Goal: Task Accomplishment & Management: Manage account settings

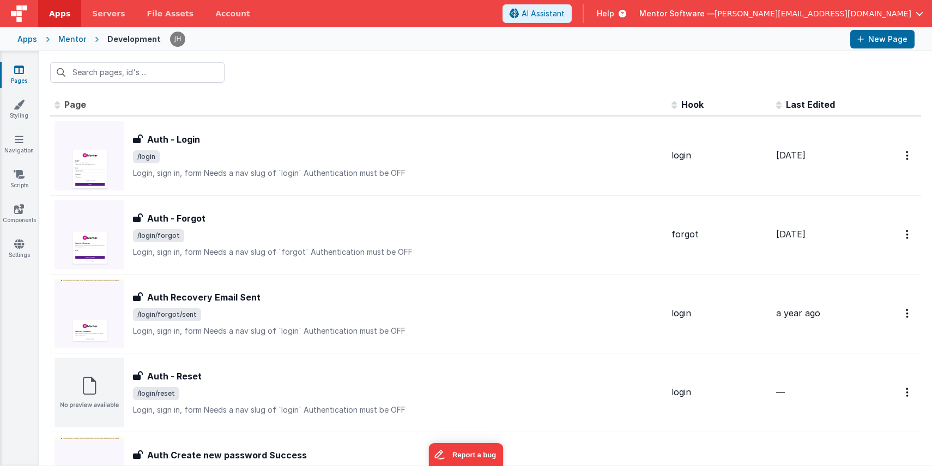
click at [859, 12] on span "[PERSON_NAME][EMAIL_ADDRESS][DOMAIN_NAME]" at bounding box center [812, 13] width 197 height 11
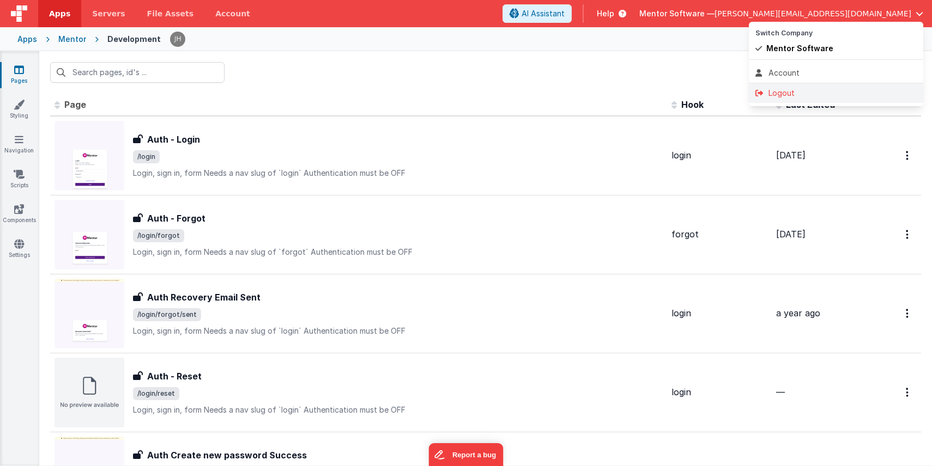
click at [796, 91] on div "Logout" at bounding box center [835, 93] width 161 height 11
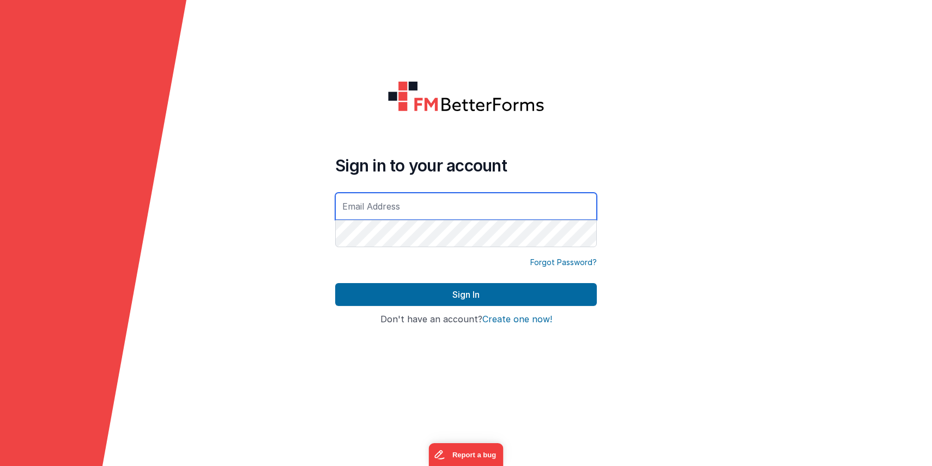
type input "[PERSON_NAME][EMAIL_ADDRESS][DOMAIN_NAME]"
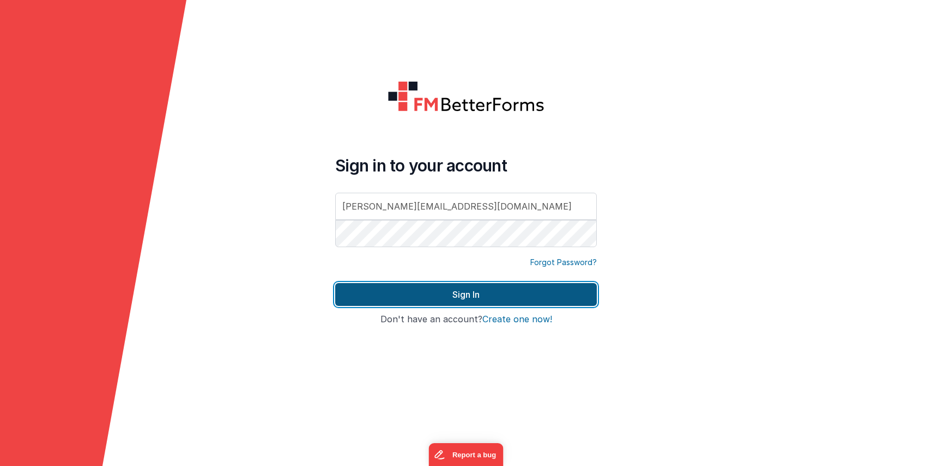
click at [508, 301] on button "Sign In" at bounding box center [466, 294] width 262 height 23
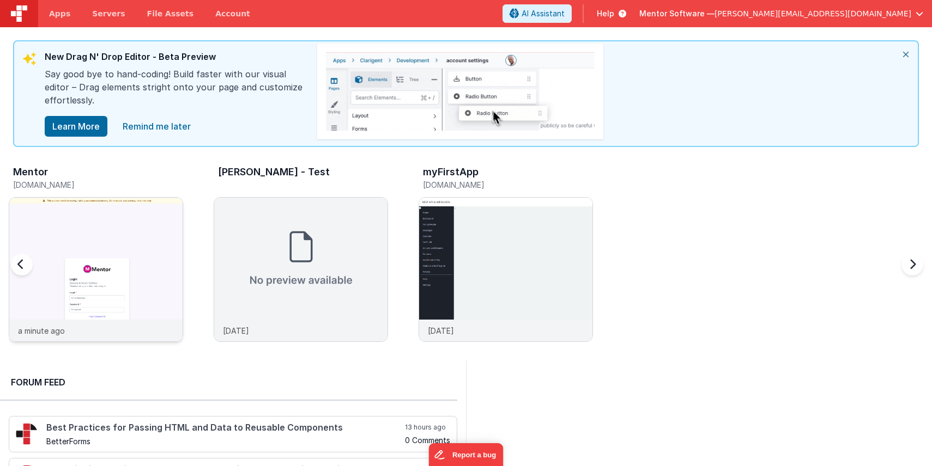
click at [82, 207] on img at bounding box center [95, 284] width 173 height 173
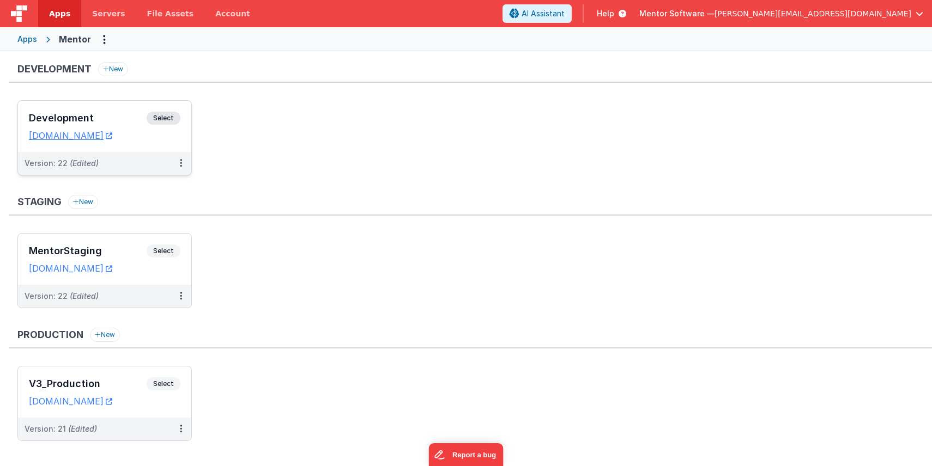
click at [107, 116] on h3 "Development" at bounding box center [88, 118] width 118 height 11
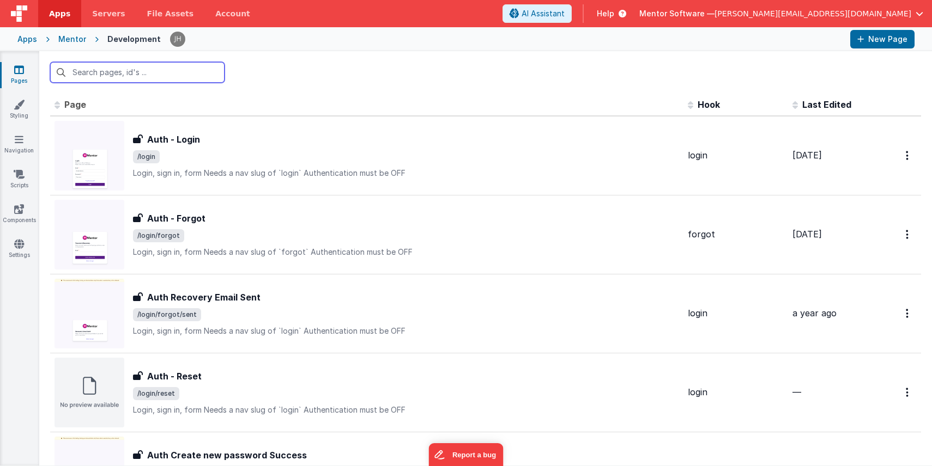
click at [121, 74] on input "text" at bounding box center [137, 72] width 174 height 21
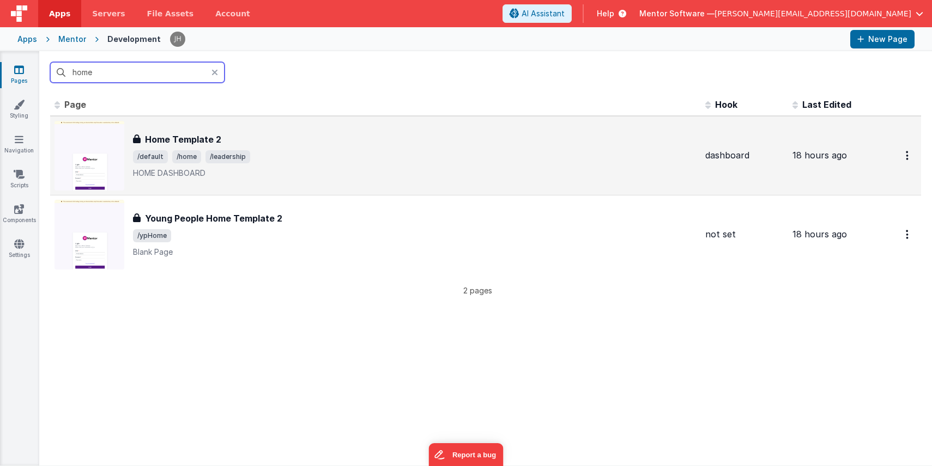
type input "home"
click at [250, 138] on div "Home Template 2" at bounding box center [414, 139] width 563 height 13
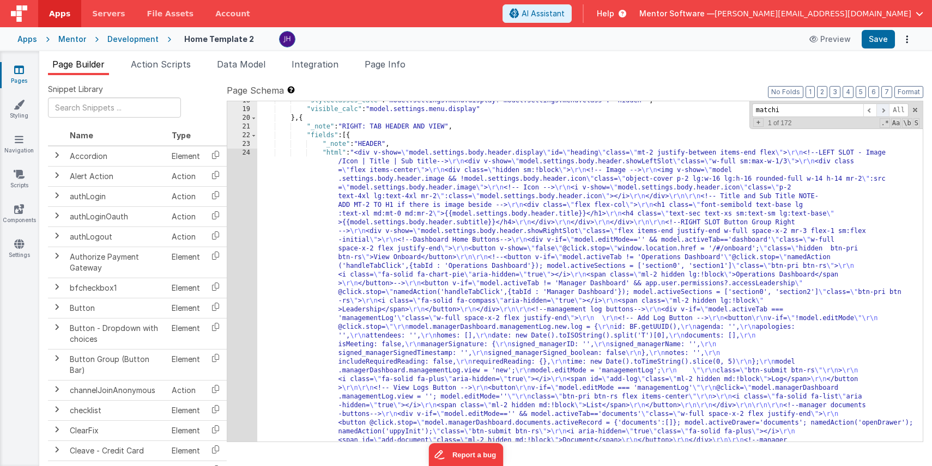
scroll to position [628, 0]
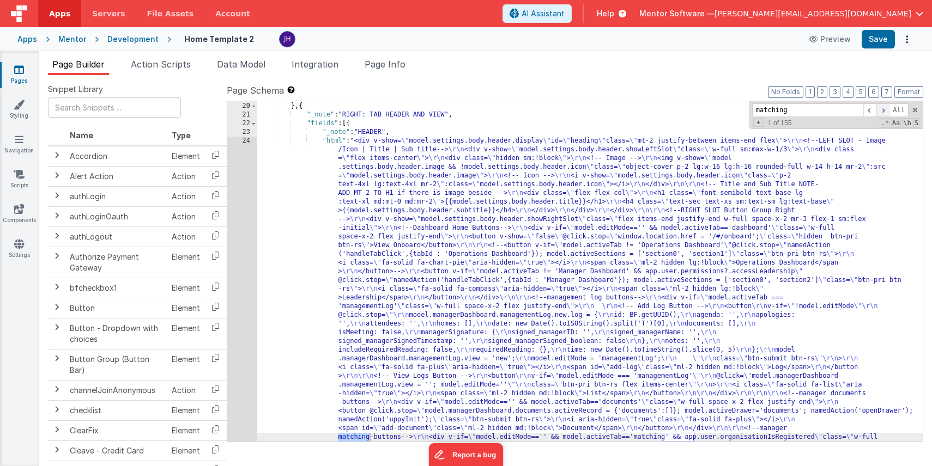
type input "matching"
click at [882, 108] on span at bounding box center [882, 111] width 13 height 14
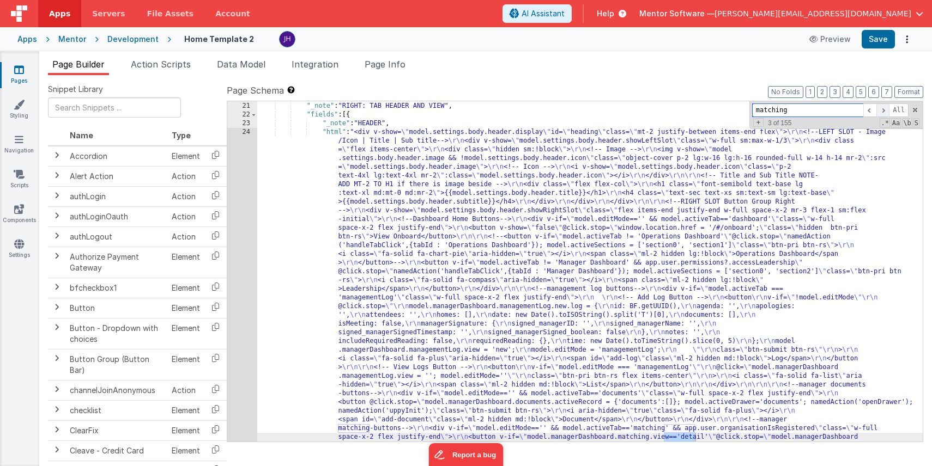
click at [882, 108] on span at bounding box center [882, 111] width 13 height 14
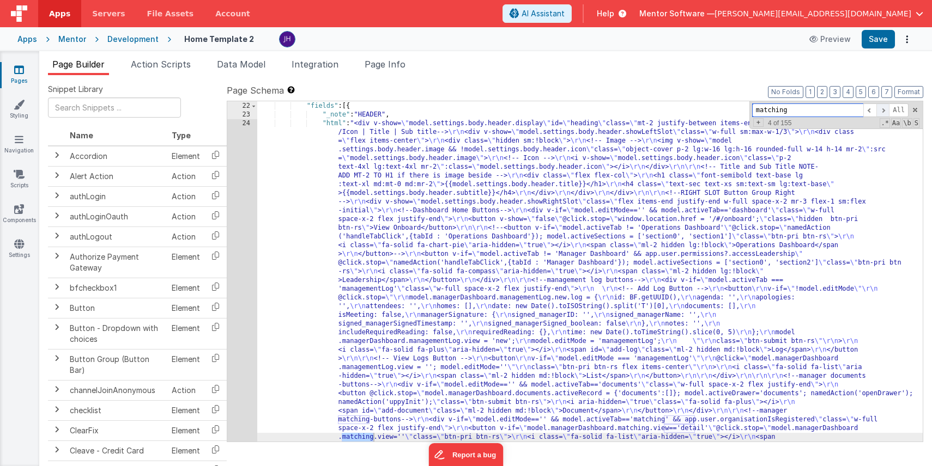
click at [882, 108] on span at bounding box center [882, 111] width 13 height 14
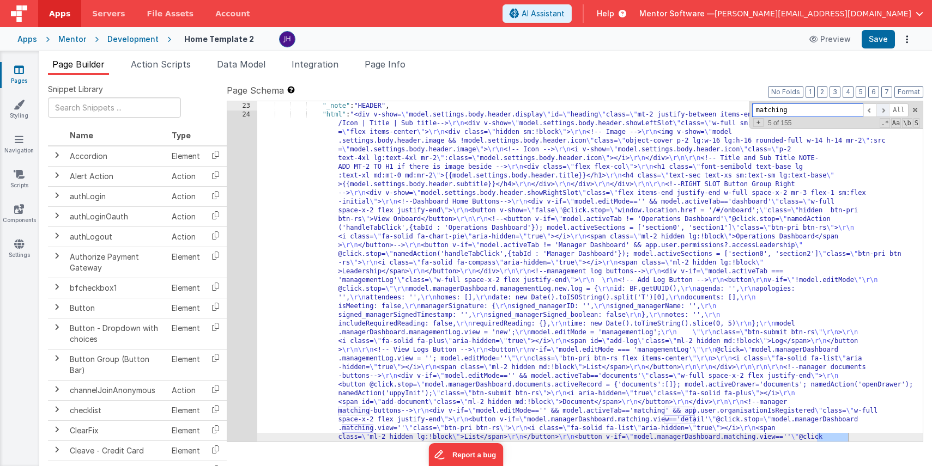
click at [882, 108] on span at bounding box center [882, 111] width 13 height 14
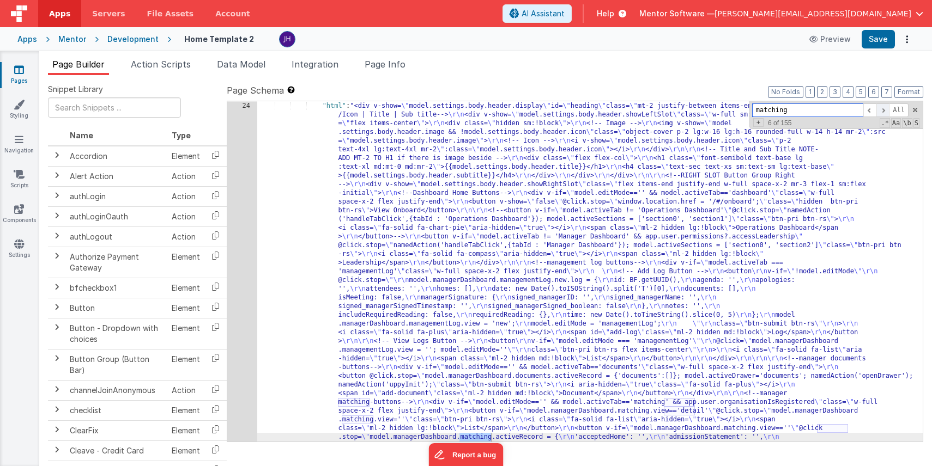
click at [882, 108] on span at bounding box center [882, 111] width 13 height 14
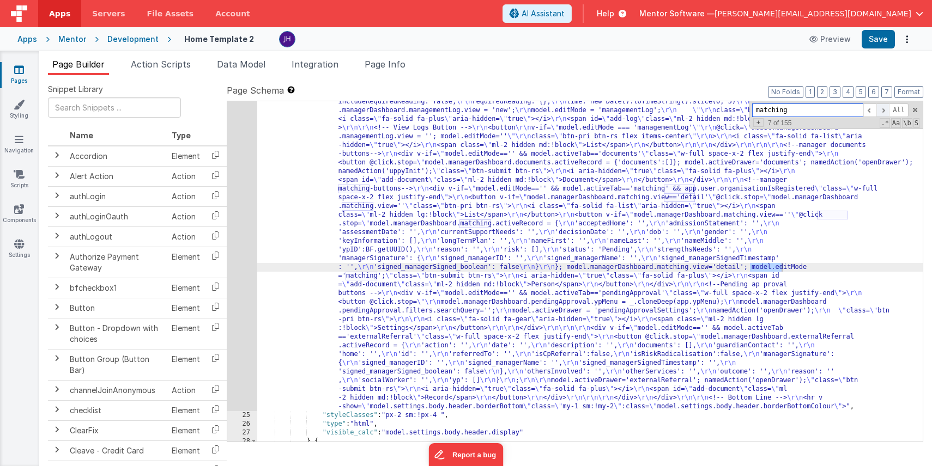
click at [882, 108] on span at bounding box center [882, 111] width 13 height 14
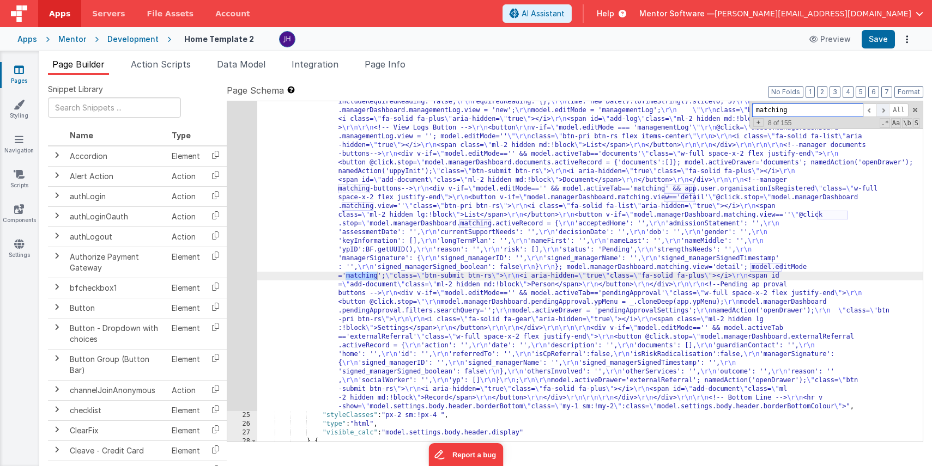
click at [882, 108] on span at bounding box center [882, 111] width 13 height 14
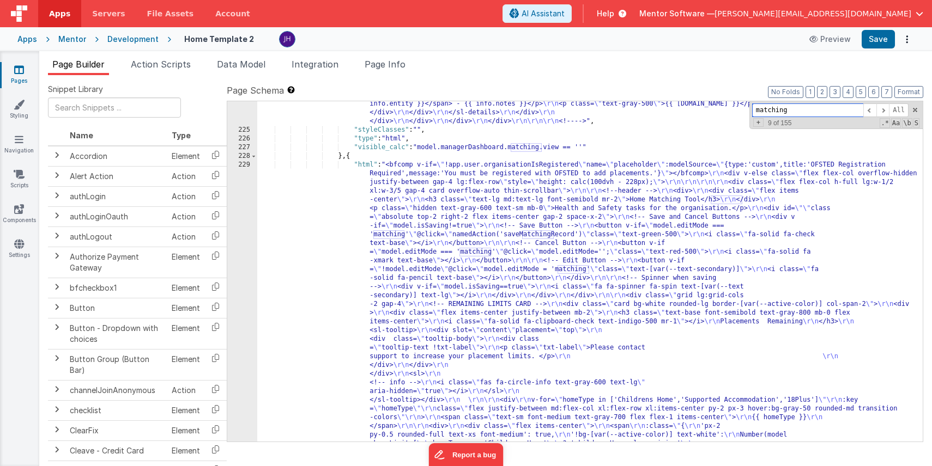
scroll to position [9114, 0]
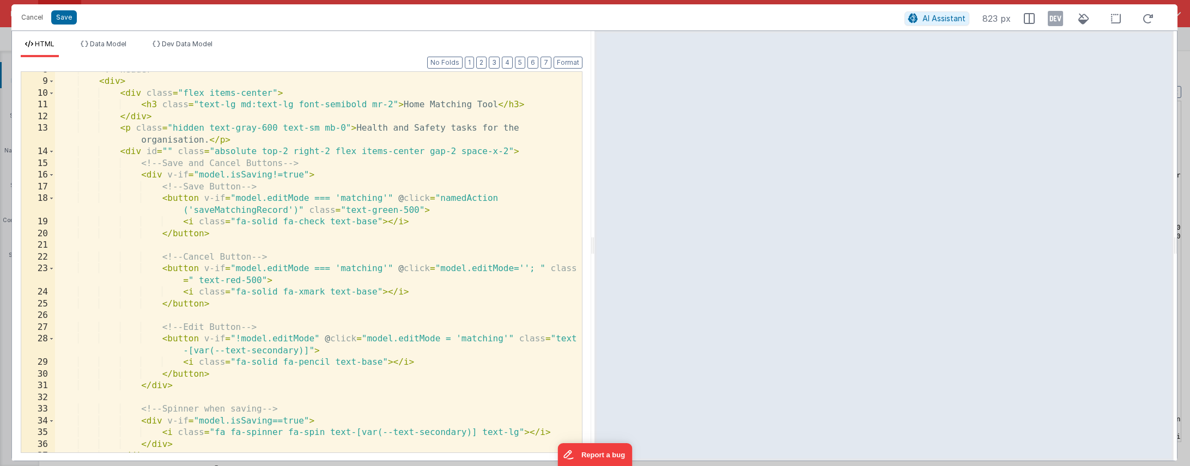
scroll to position [15433, 0]
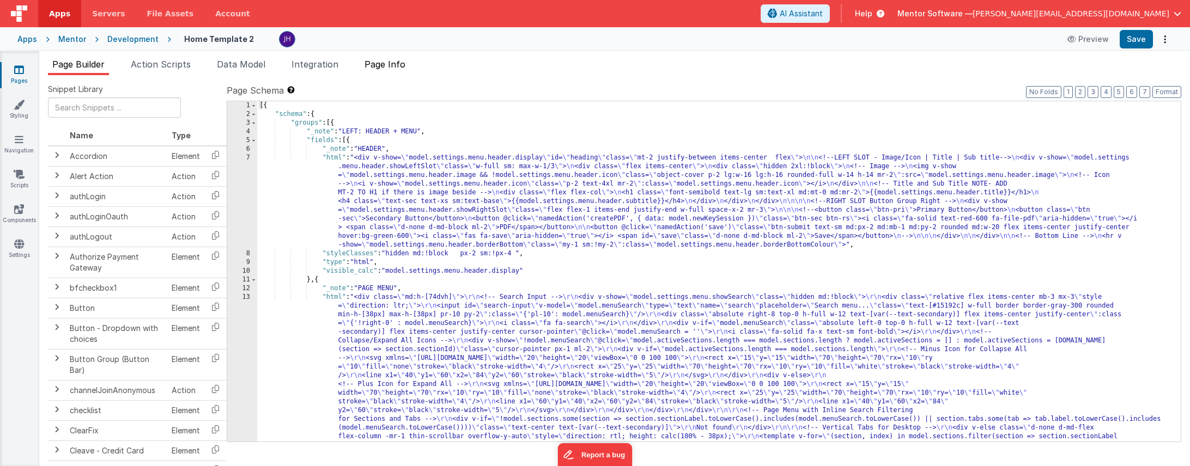
click at [393, 59] on span "Page Info" at bounding box center [385, 64] width 41 height 11
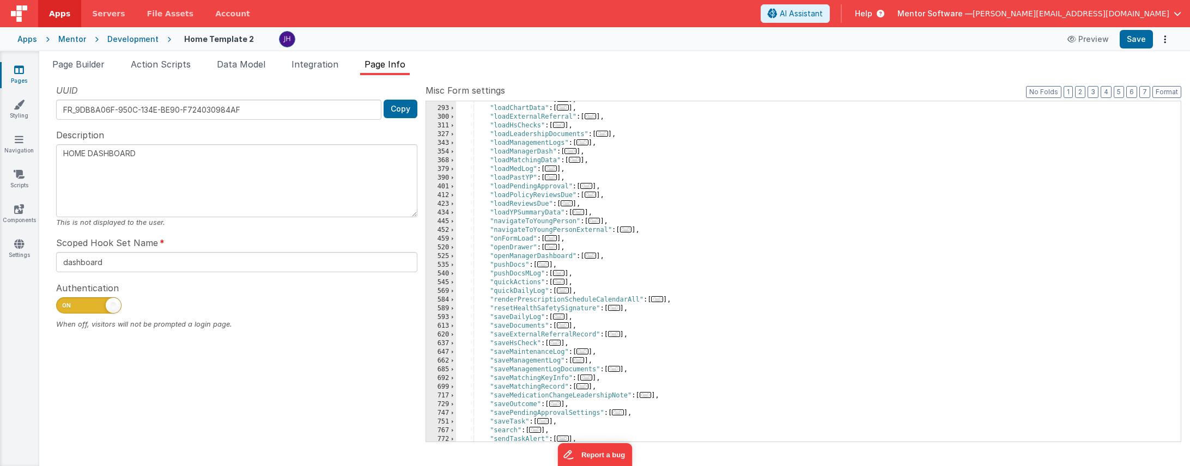
scroll to position [531, 0]
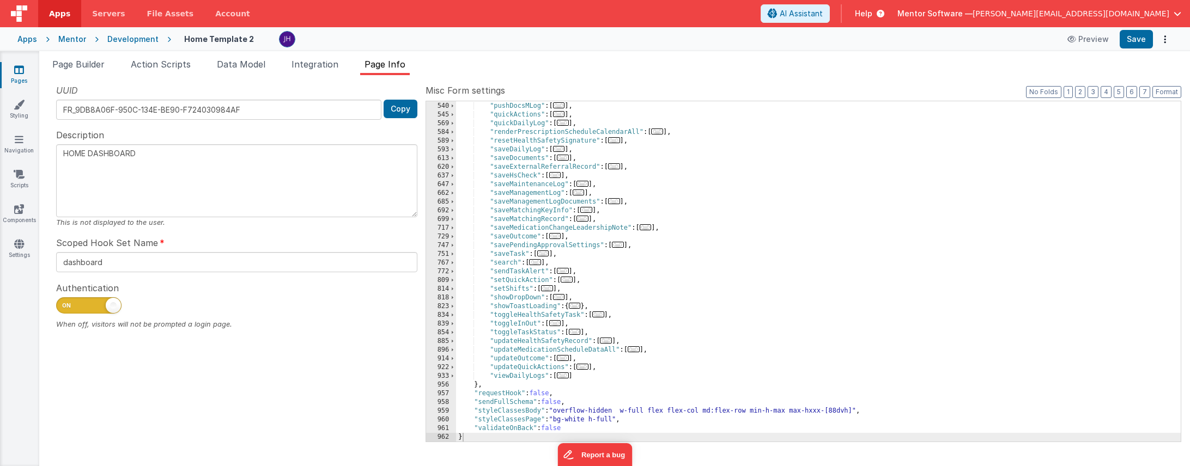
click at [586, 220] on span "..." at bounding box center [582, 219] width 12 height 6
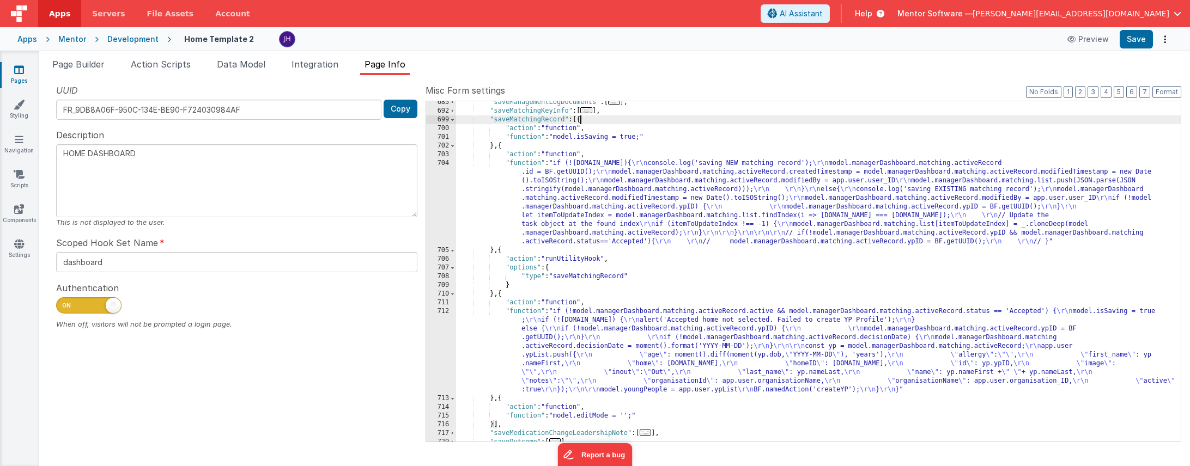
scroll to position [664, 0]
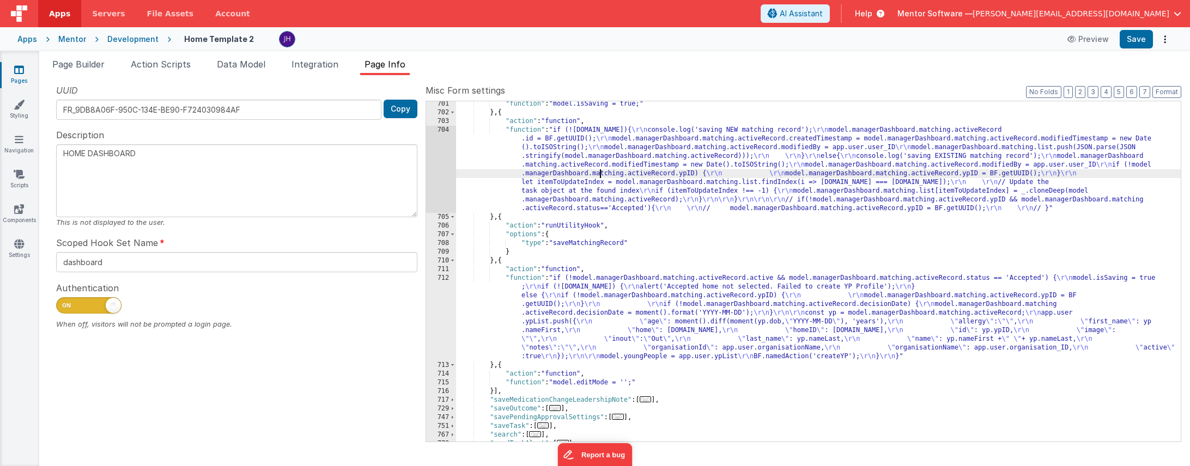
click at [599, 172] on div ""function" : "model.isSaving = true;" } , { "action" : "function" , "function" …" at bounding box center [818, 279] width 725 height 358
click at [442, 162] on div "704" at bounding box center [441, 169] width 30 height 87
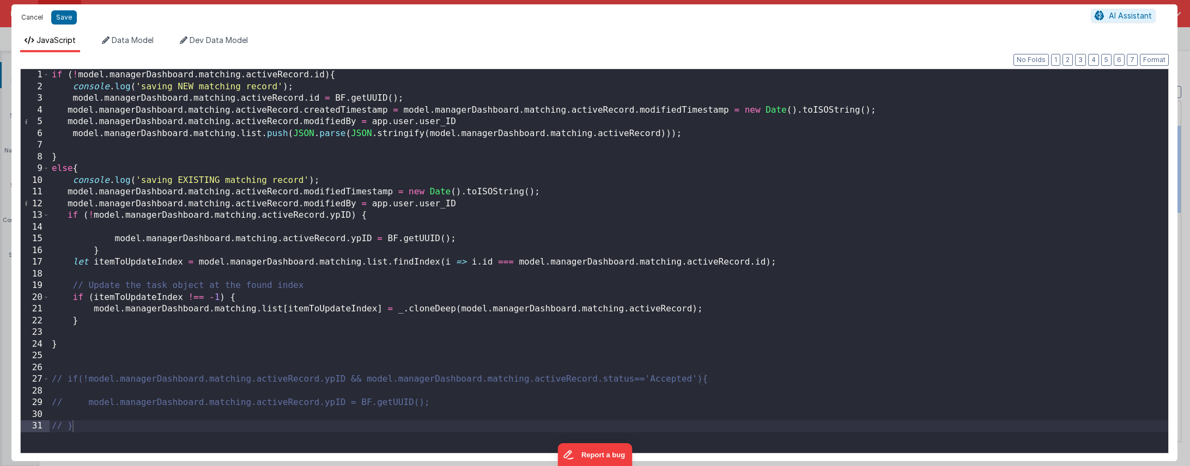
click at [28, 19] on button "Cancel" at bounding box center [32, 17] width 33 height 15
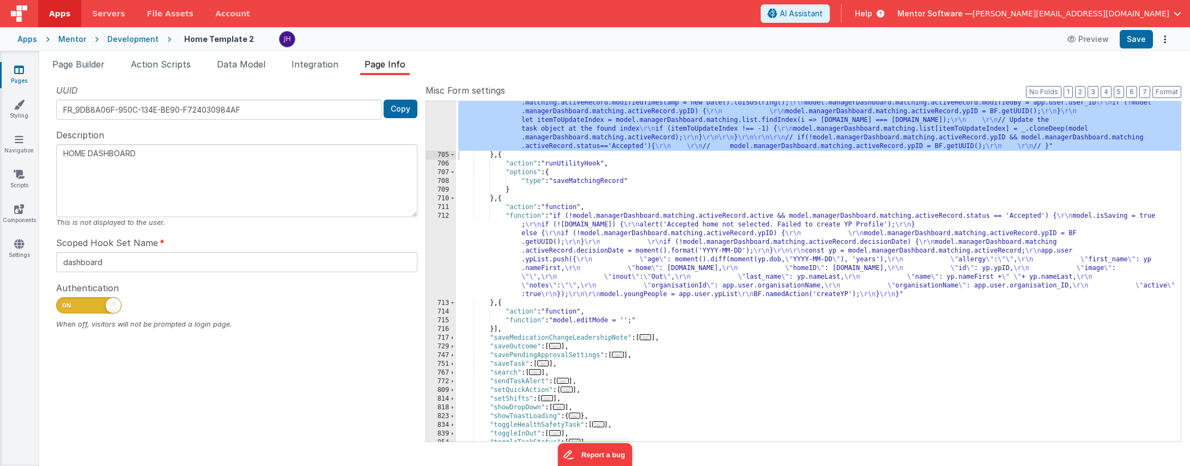
scroll to position [742, 0]
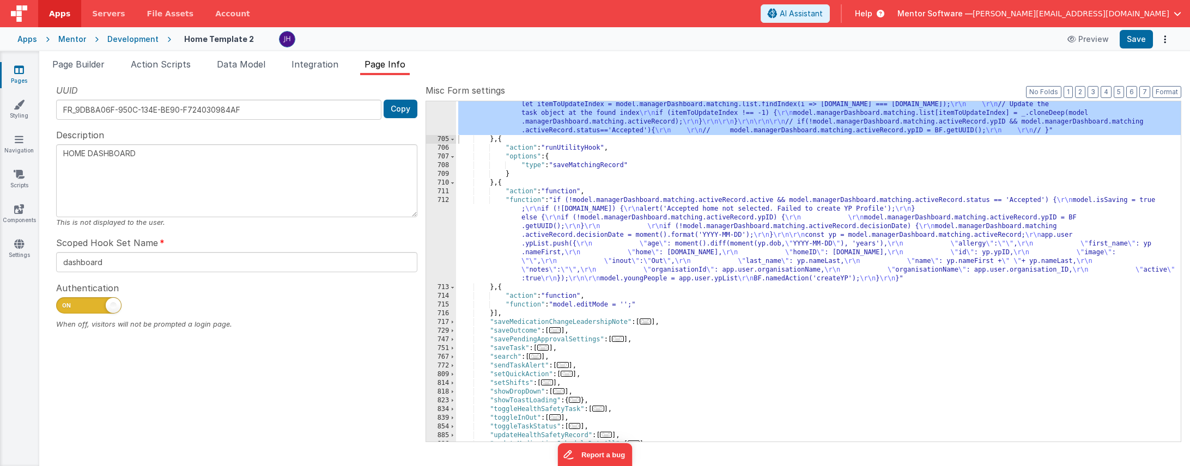
click at [673, 216] on div ""function" : "if (!model.managerDashboard.matching.activeRecord.id){ \r\n conso…" at bounding box center [818, 266] width 725 height 436
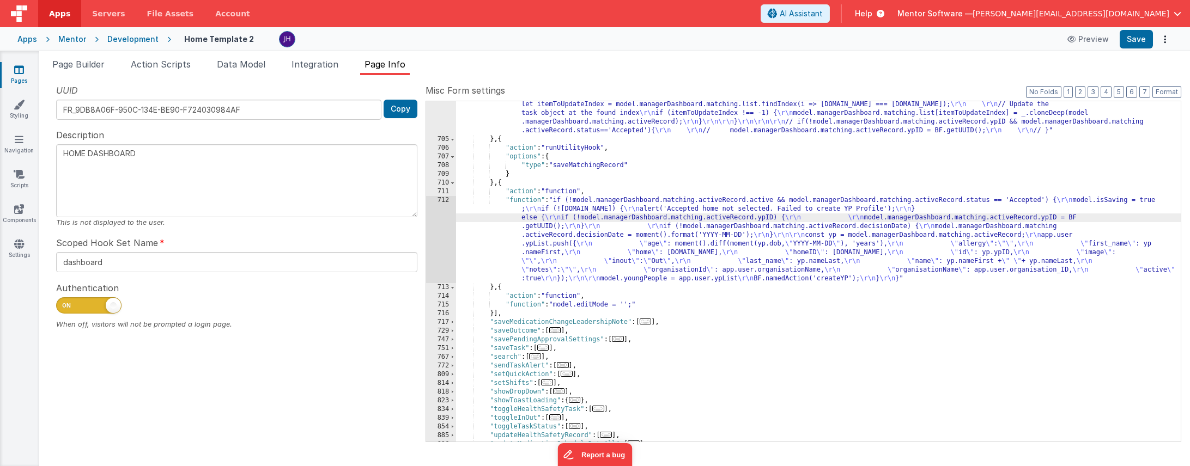
click at [440, 226] on div "712" at bounding box center [441, 239] width 30 height 87
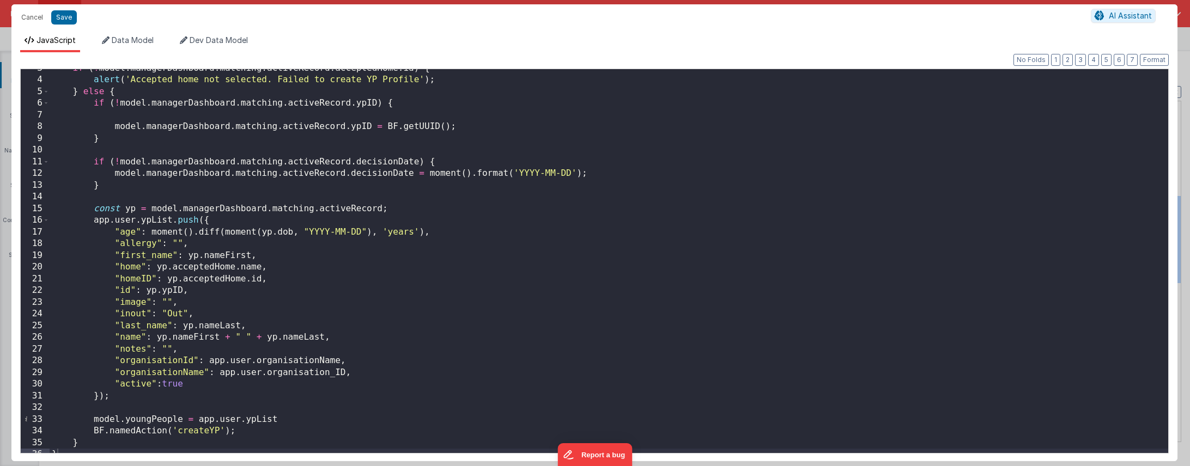
scroll to position [38, 0]
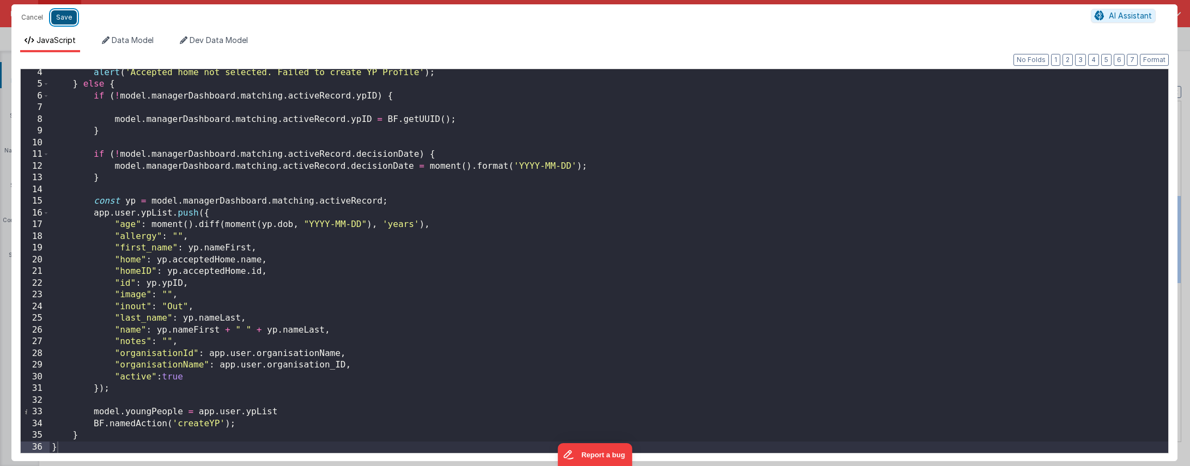
click at [63, 17] on button "Save" at bounding box center [64, 17] width 26 height 14
type textarea "HOME DASHBOARD"
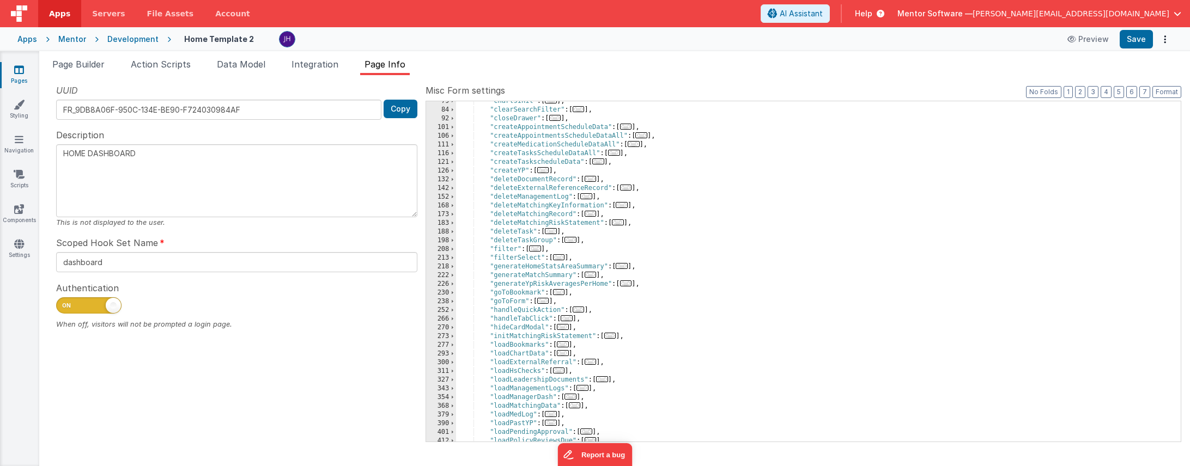
scroll to position [0, 0]
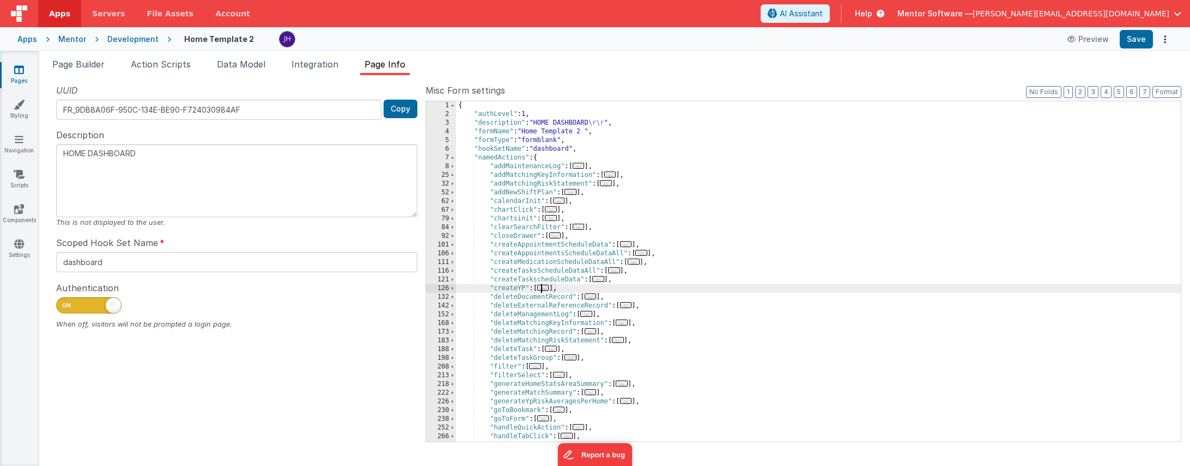
click at [548, 288] on span "..." at bounding box center [543, 288] width 12 height 6
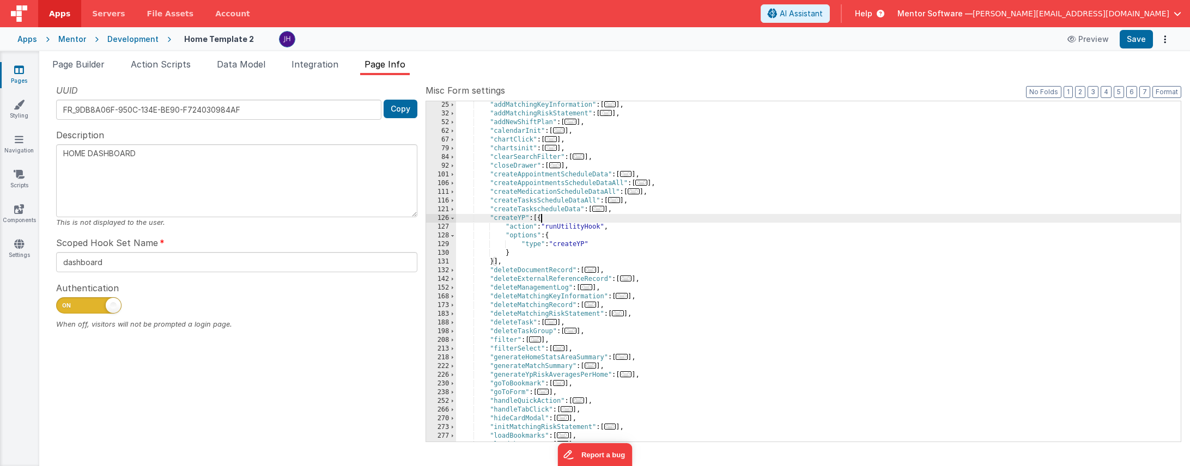
scroll to position [70, 0]
click at [454, 218] on span at bounding box center [453, 218] width 6 height 9
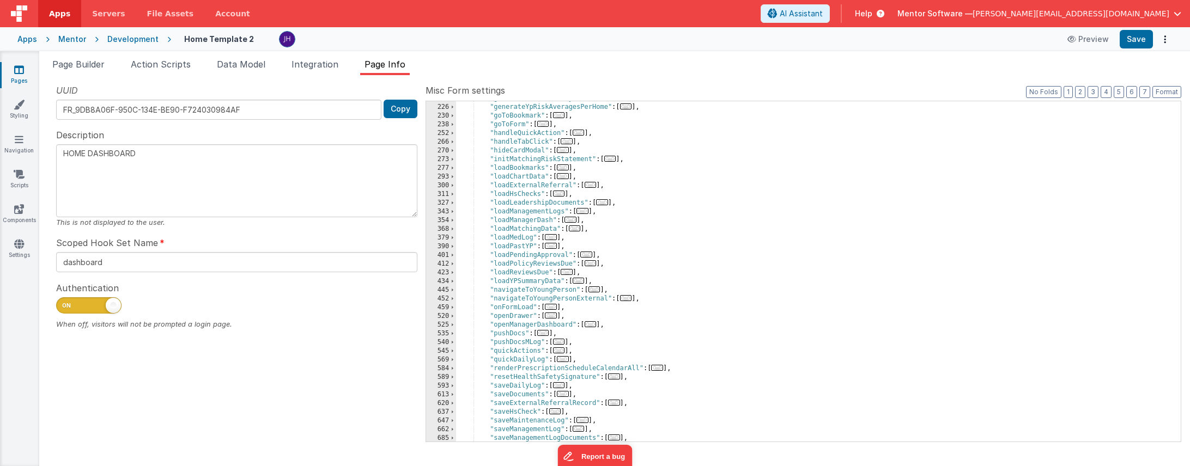
scroll to position [304, 0]
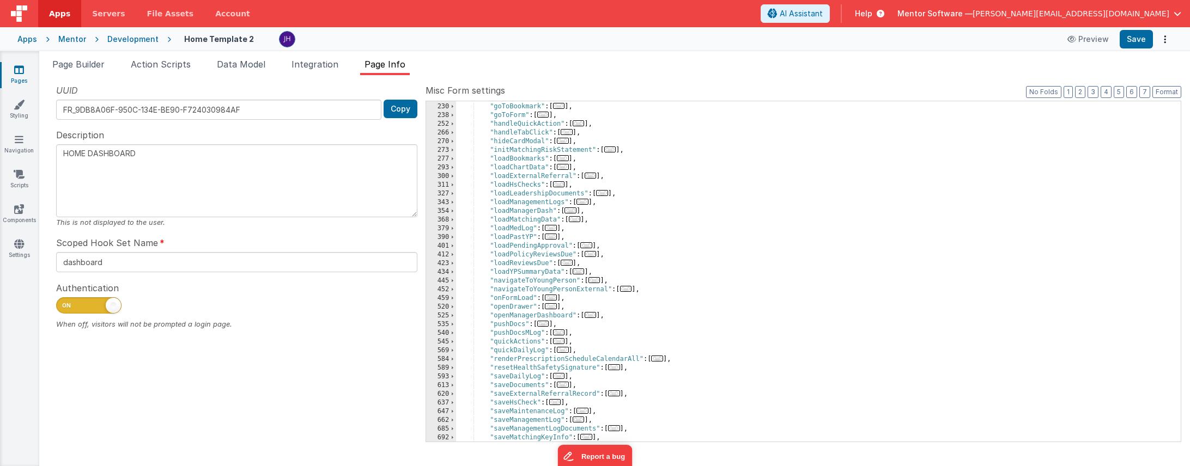
click at [629, 290] on span "..." at bounding box center [626, 289] width 12 height 6
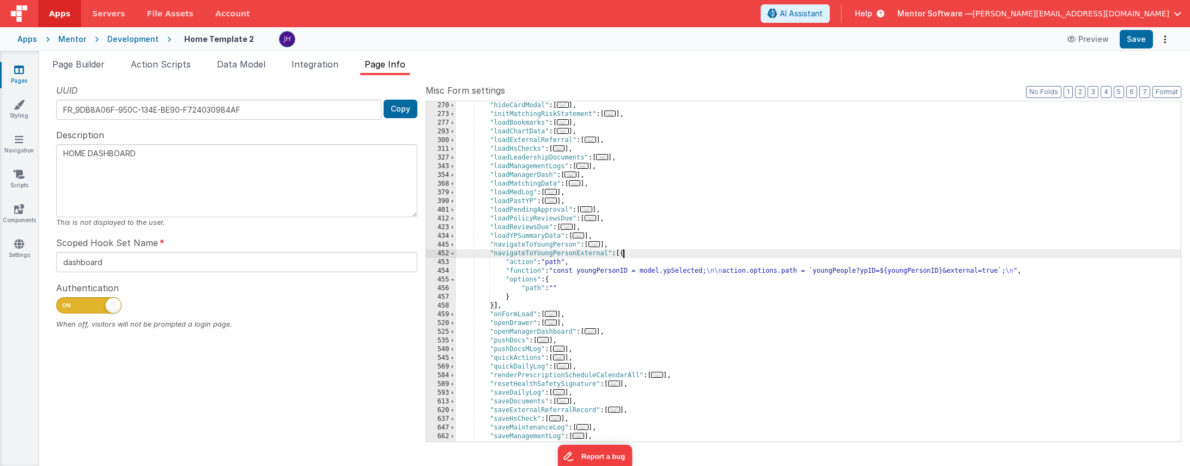
scroll to position [340, 0]
click at [595, 245] on span "..." at bounding box center [594, 244] width 12 height 6
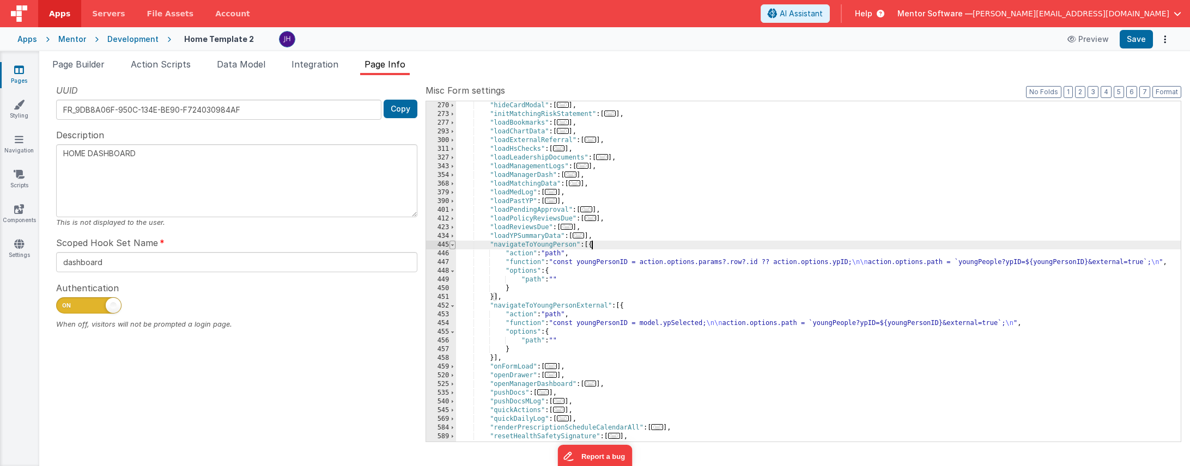
click at [454, 245] on span at bounding box center [453, 245] width 6 height 9
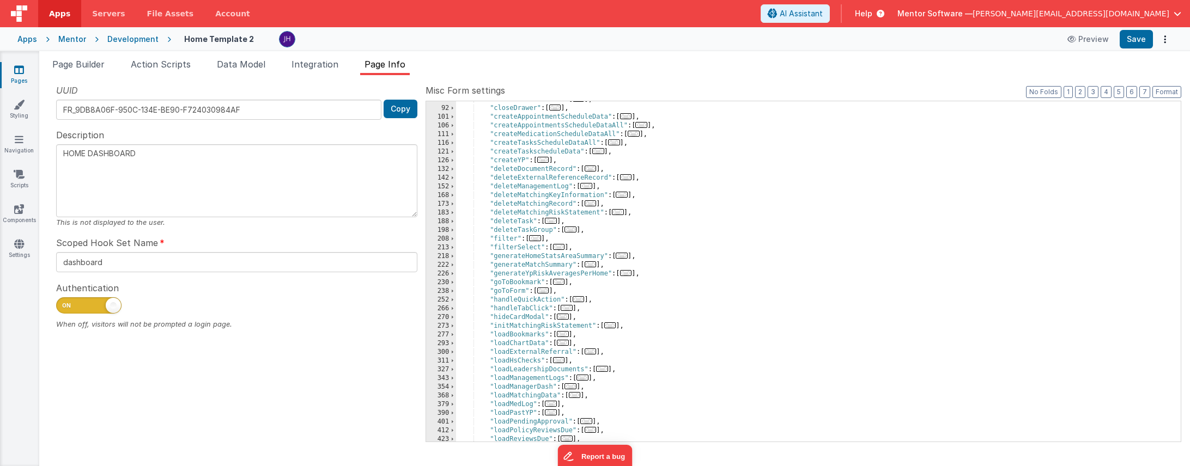
scroll to position [118, 0]
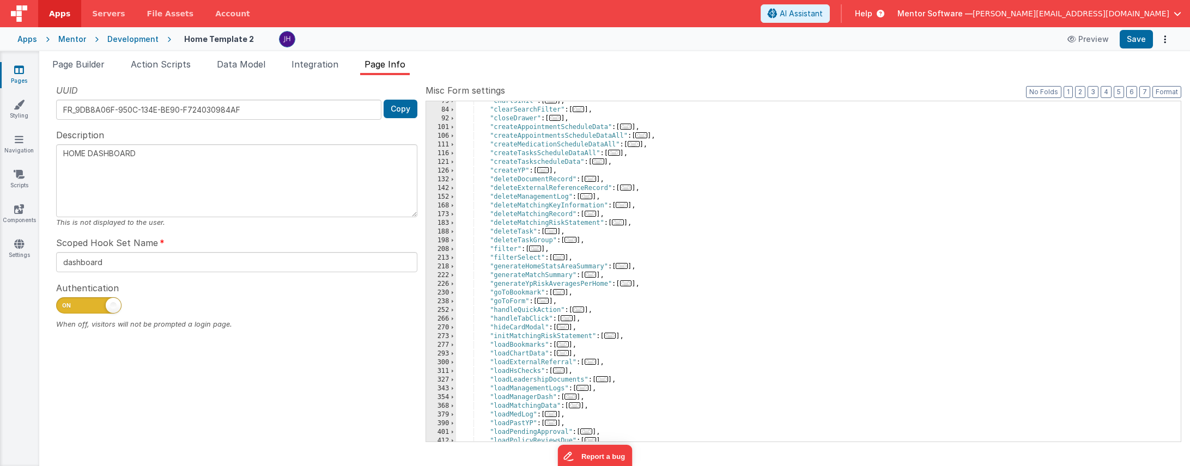
click at [546, 169] on span "..." at bounding box center [543, 170] width 12 height 6
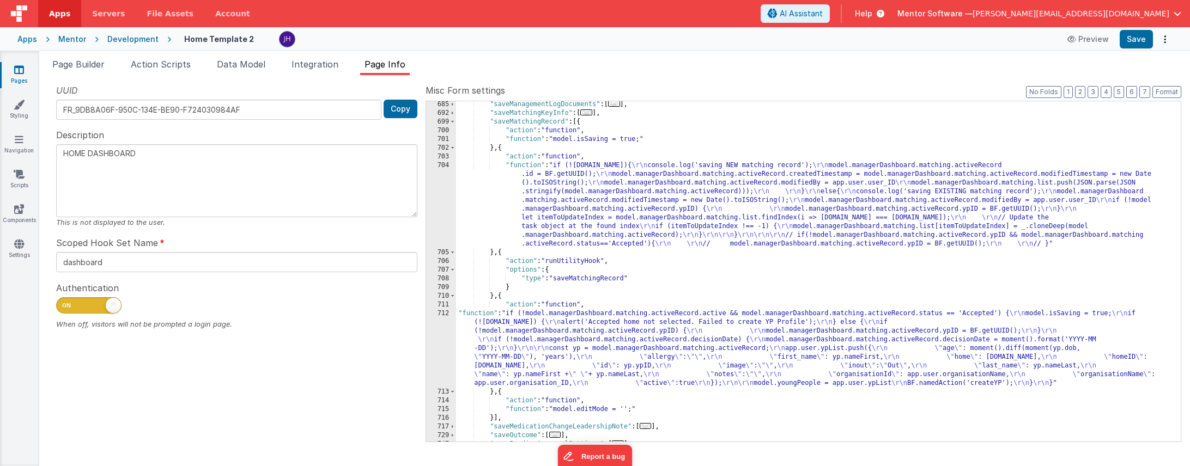
scroll to position [730, 0]
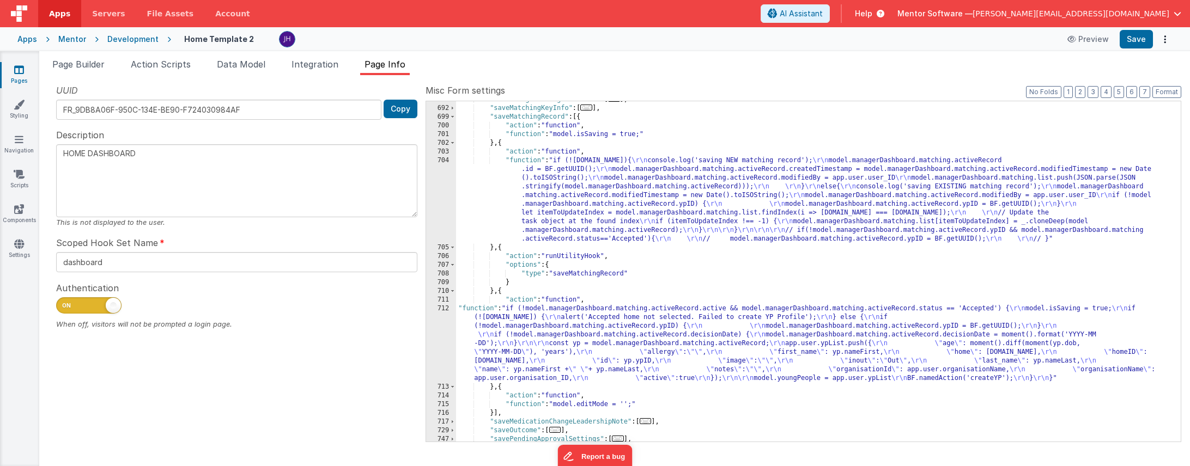
click at [601, 208] on div ""saveManagementLogDocuments" : [ ... ] , "saveMatchingKeyInfo" : [ ... ] , "sav…" at bounding box center [818, 274] width 725 height 358
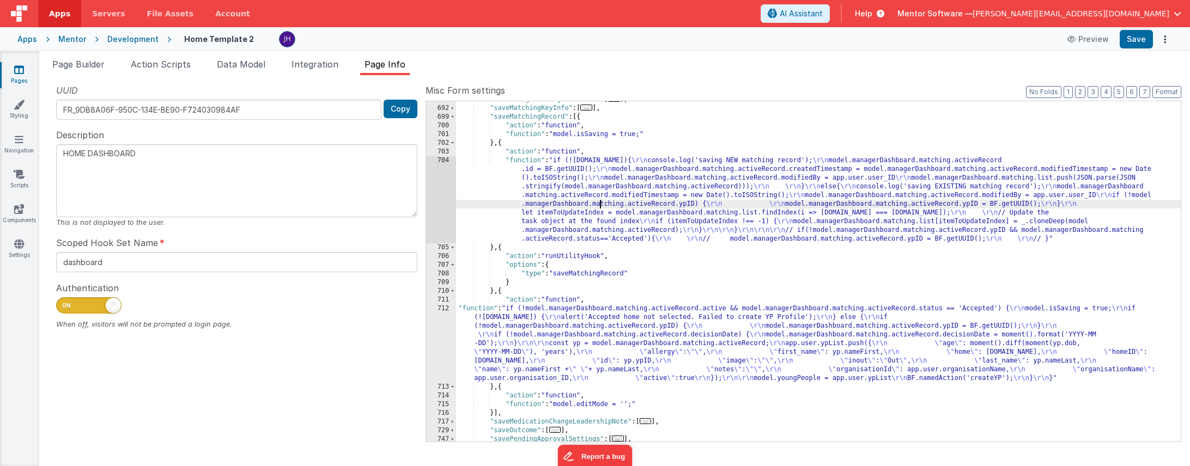
click at [441, 199] on div "704" at bounding box center [441, 199] width 30 height 87
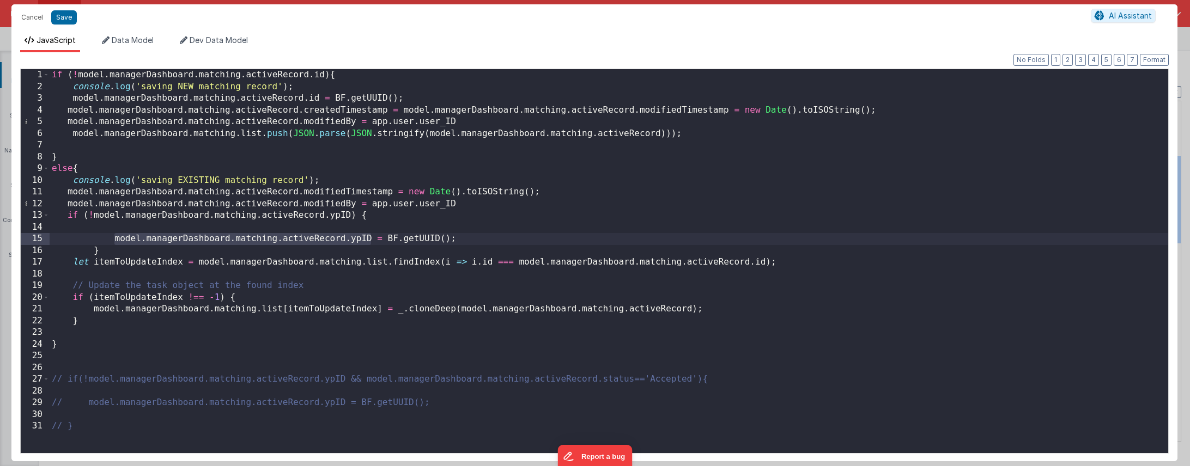
drag, startPoint x: 372, startPoint y: 239, endPoint x: 116, endPoint y: 240, distance: 256.1
click at [116, 240] on div "if ( ! model . managerDashboard . matching . activeRecord . id ) { console . lo…" at bounding box center [609, 273] width 1119 height 408
click at [469, 237] on div "if ( ! model . managerDashboard . matching . activeRecord . id ) { console . lo…" at bounding box center [609, 273] width 1119 height 408
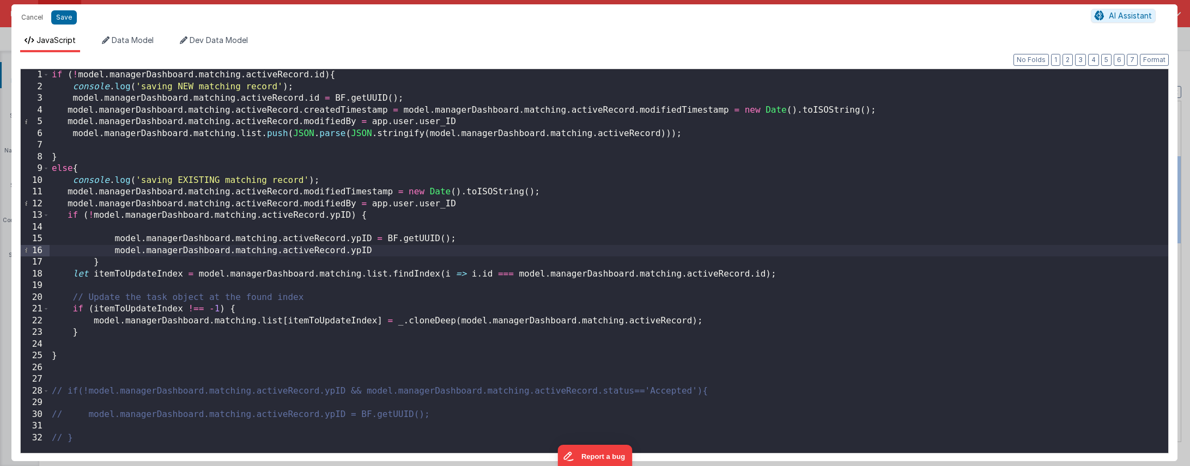
click at [114, 253] on div "if ( ! model . managerDashboard . matching . activeRecord . id ) { console . lo…" at bounding box center [609, 273] width 1119 height 408
click at [496, 251] on div "if ( ! model . managerDashboard . matching . activeRecord . id ) { console . lo…" at bounding box center [609, 273] width 1119 height 408
drag, startPoint x: 485, startPoint y: 249, endPoint x: 114, endPoint y: 250, distance: 370.5
click at [114, 250] on div "if ( ! model . managerDashboard . matching . activeRecord . id ) { console . lo…" at bounding box center [609, 273] width 1119 height 408
click at [122, 269] on div "if ( ! model . managerDashboard . matching . activeRecord . id ) { console . lo…" at bounding box center [609, 273] width 1119 height 408
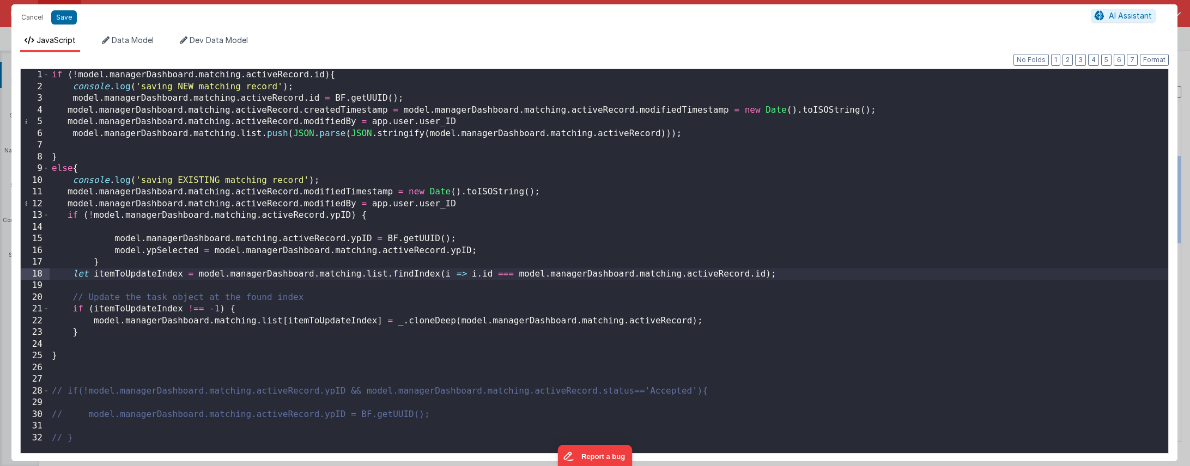
click at [128, 263] on div "if ( ! model . managerDashboard . matching . activeRecord . id ) { console . lo…" at bounding box center [609, 273] width 1119 height 408
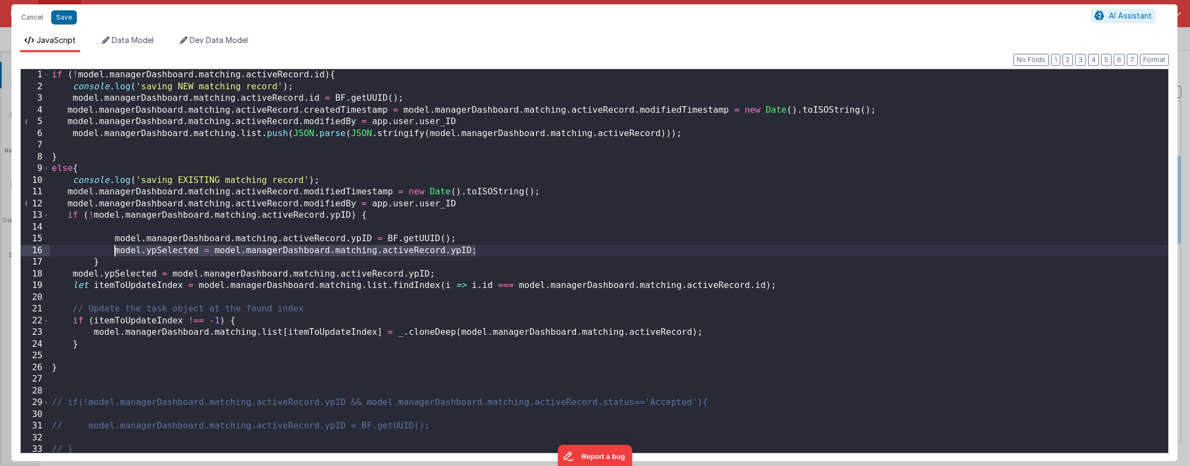
drag, startPoint x: 475, startPoint y: 250, endPoint x: 114, endPoint y: 252, distance: 361.3
click at [114, 252] on div "if ( ! model . managerDashboard . matching . activeRecord . id ) { console . lo…" at bounding box center [609, 273] width 1119 height 408
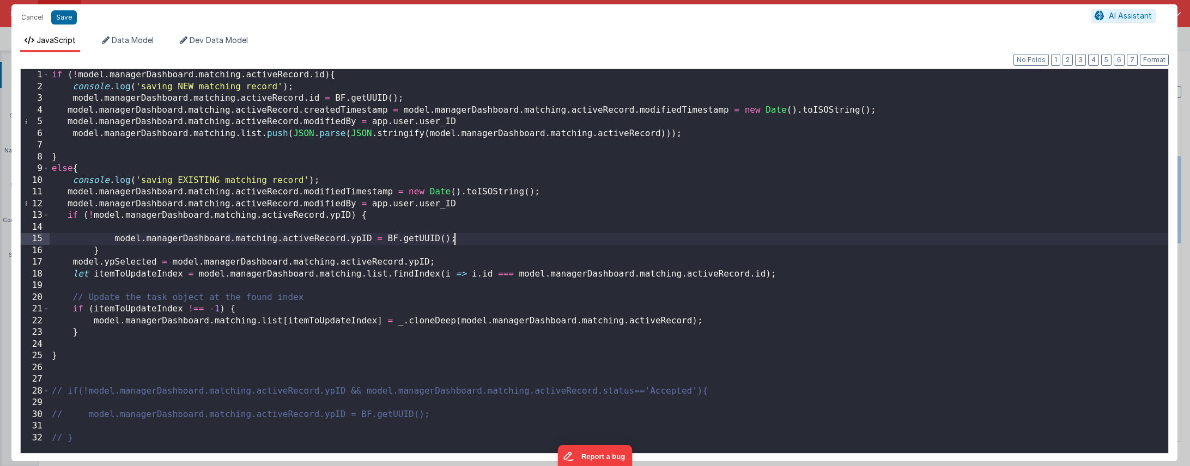
click at [144, 255] on div "if ( ! model . managerDashboard . matching . activeRecord . id ) { console . lo…" at bounding box center [609, 273] width 1119 height 408
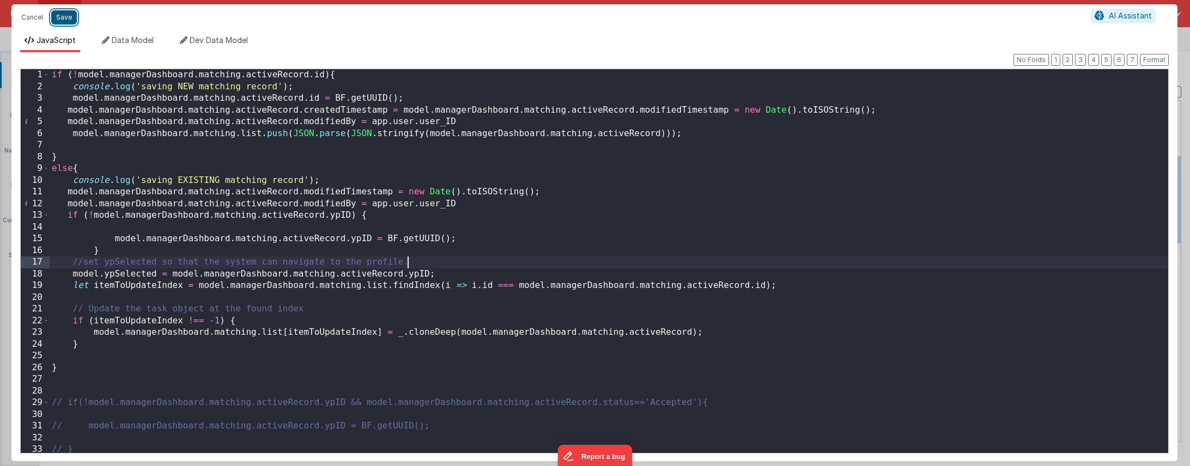
click at [66, 20] on button "Save" at bounding box center [64, 17] width 26 height 14
type textarea "HOME DASHBOARD"
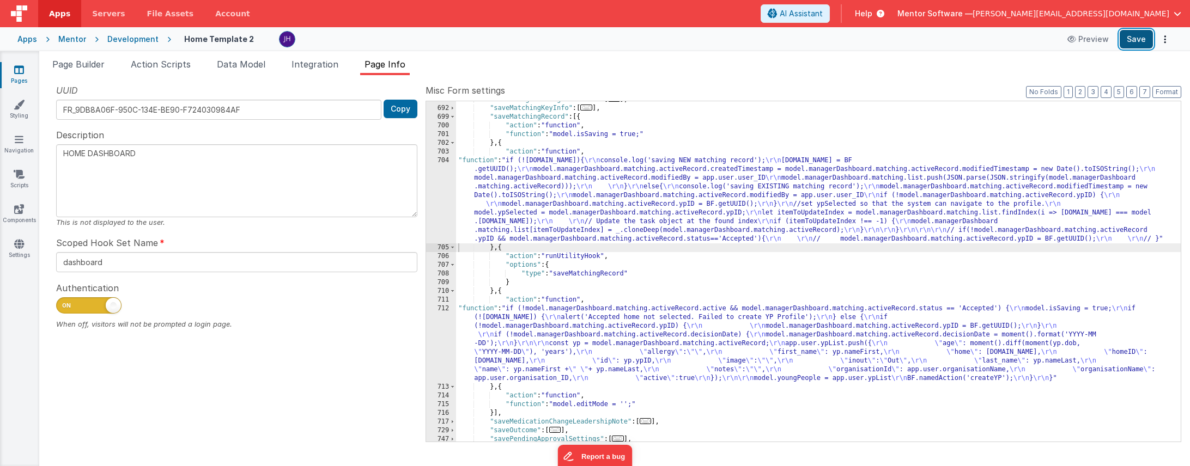
click at [931, 39] on button "Save" at bounding box center [1136, 39] width 33 height 19
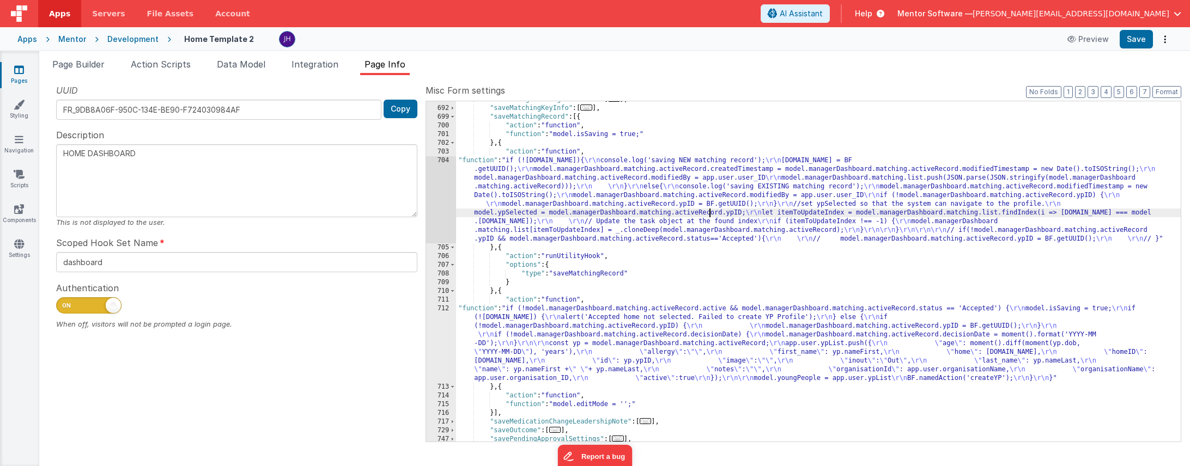
click at [708, 210] on div ""saveManagementLogDocuments" : [ ... ] , "saveMatchingKeyInfo" : [ ... ] , "sav…" at bounding box center [818, 274] width 725 height 358
click at [440, 181] on div "704" at bounding box center [441, 199] width 30 height 87
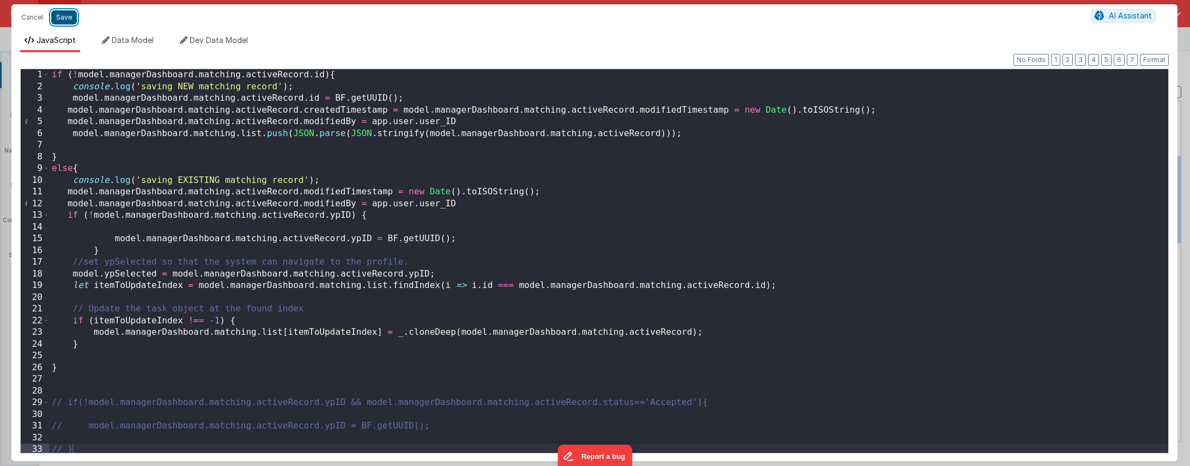
click at [65, 14] on button "Save" at bounding box center [64, 17] width 26 height 14
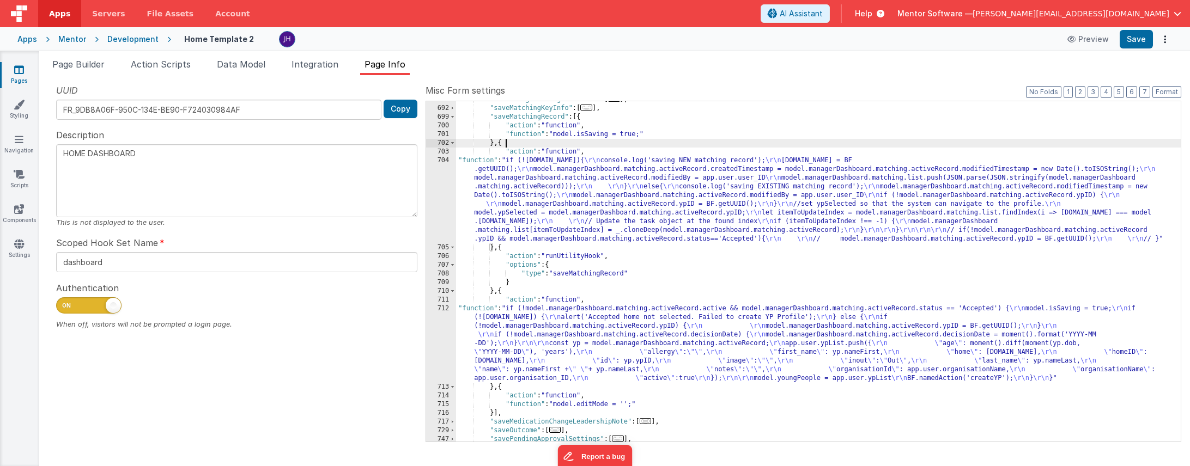
click at [808, 145] on div ""saveManagementLogDocuments" : [ ... ] , "saveMatchingKeyInfo" : [ ... ] , "sav…" at bounding box center [818, 274] width 725 height 358
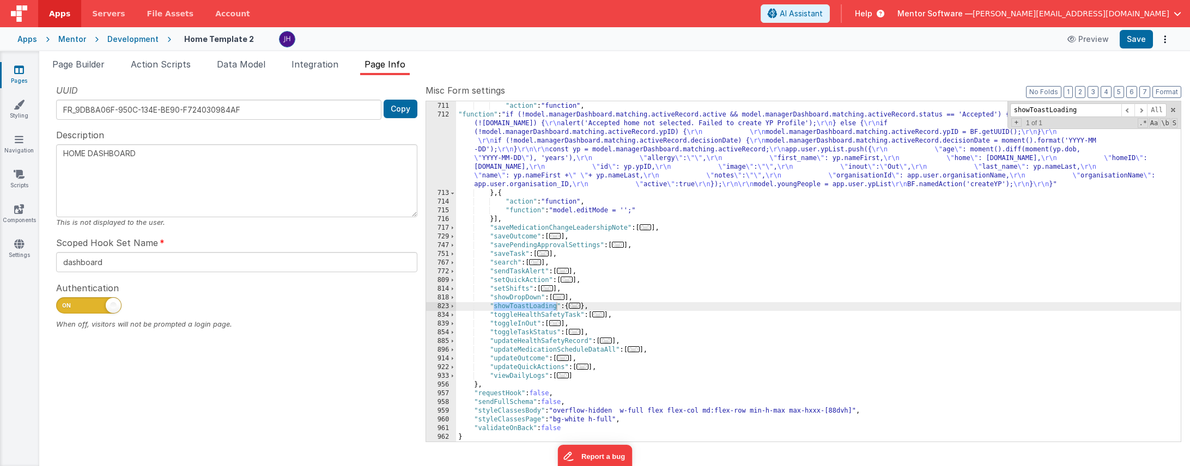
scroll to position [924, 0]
type input "showToastLoading"
click at [576, 307] on span "..." at bounding box center [575, 306] width 12 height 6
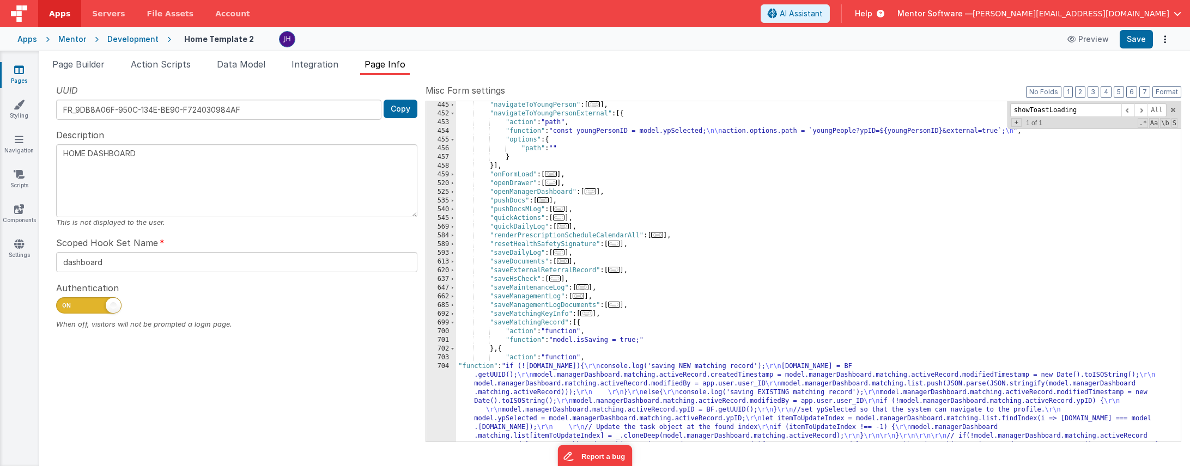
scroll to position [435, 0]
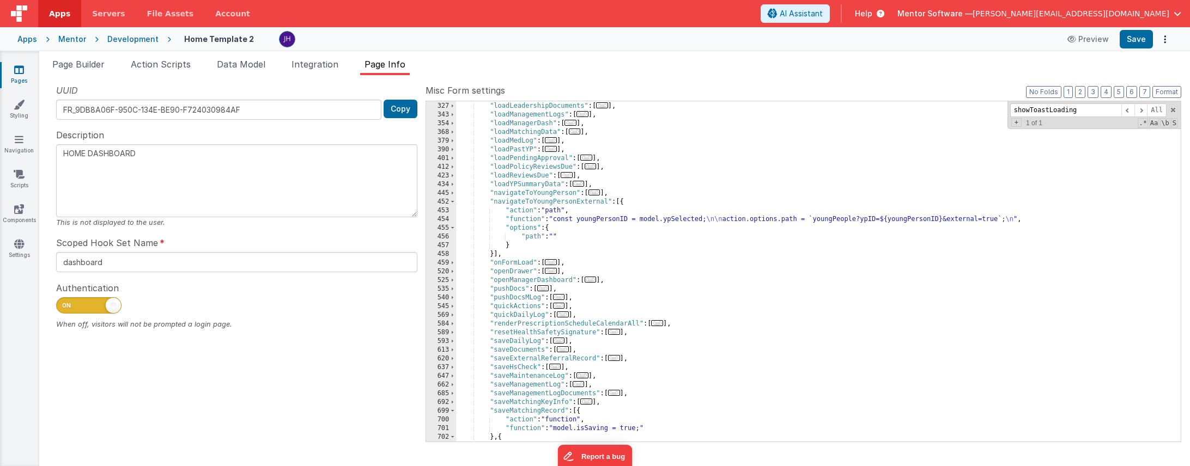
click at [757, 77] on div "Snippet Library Name Type Accordion Element Alert Action Action authLogin Actio…" at bounding box center [614, 270] width 1151 height 391
click at [594, 223] on div ""loadHsChecks" : [ ... ] , "loadLeadershipDocuments" : [ ... ] , "loadManagemen…" at bounding box center [818, 272] width 725 height 358
click at [446, 220] on div "454" at bounding box center [441, 219] width 30 height 9
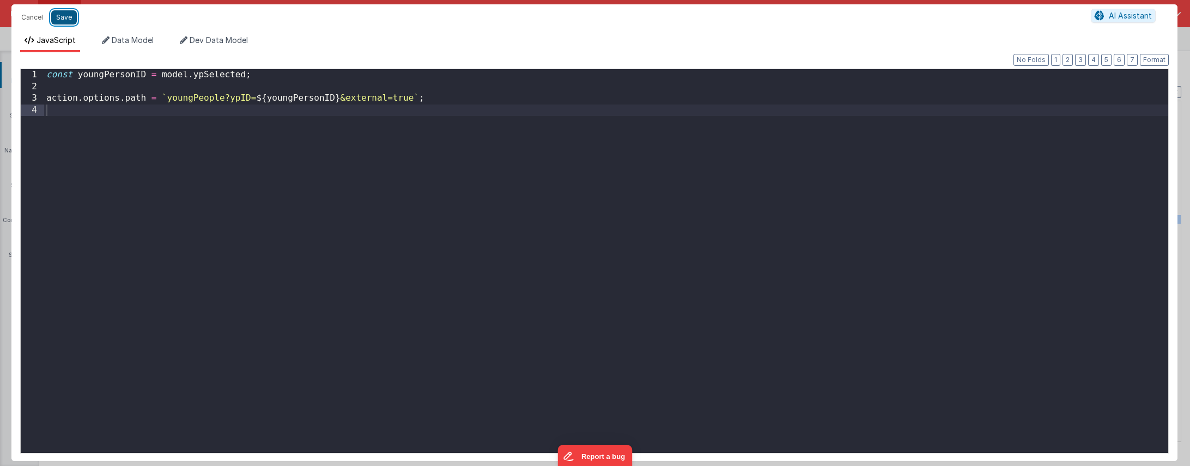
click at [63, 16] on button "Save" at bounding box center [64, 17] width 26 height 14
type textarea "HOME DASHBOARD"
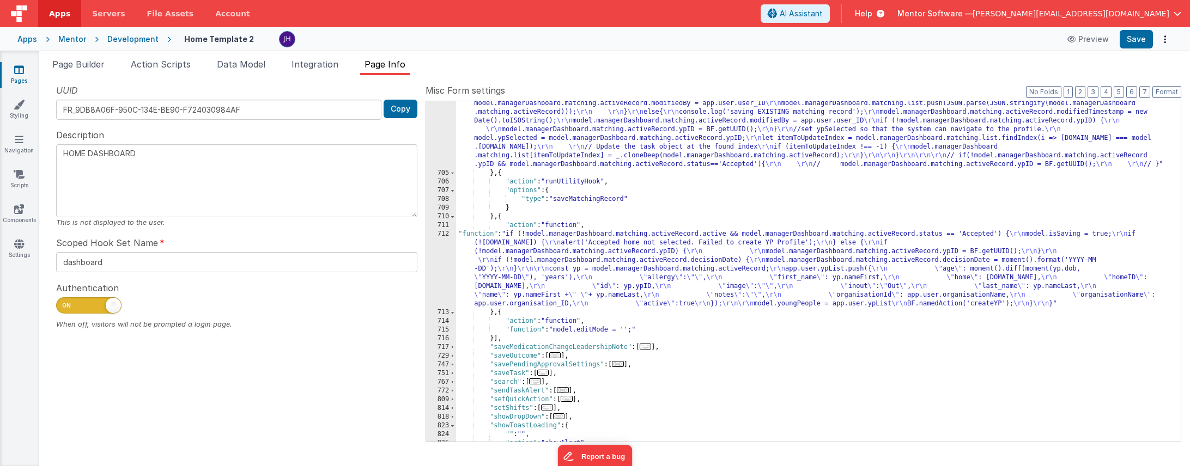
scroll to position [804, 0]
click at [592, 246] on div ""function" : "if (!model.managerDashboard.matching.activeRecord.id){ \r\n conso…" at bounding box center [818, 300] width 725 height 436
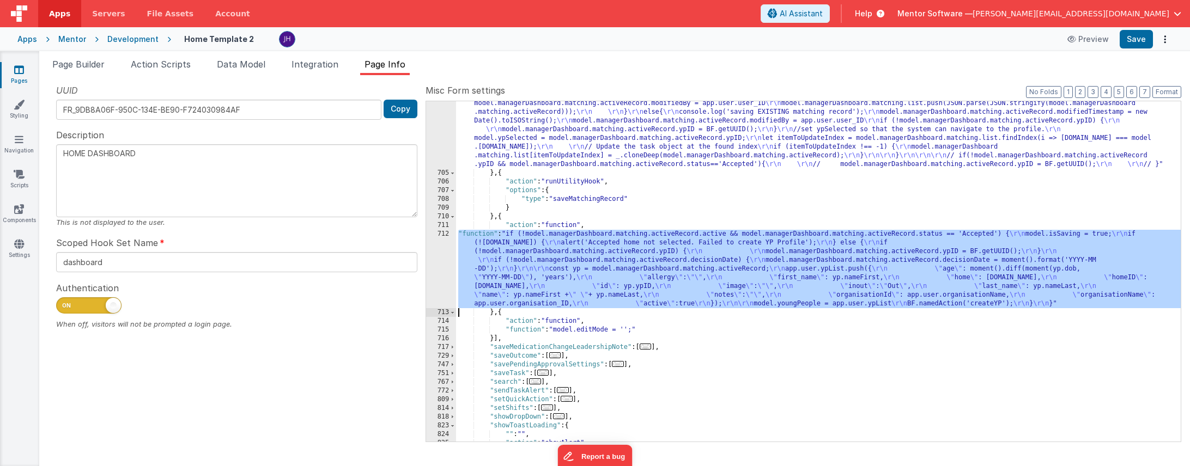
click at [444, 249] on div "712" at bounding box center [441, 269] width 30 height 78
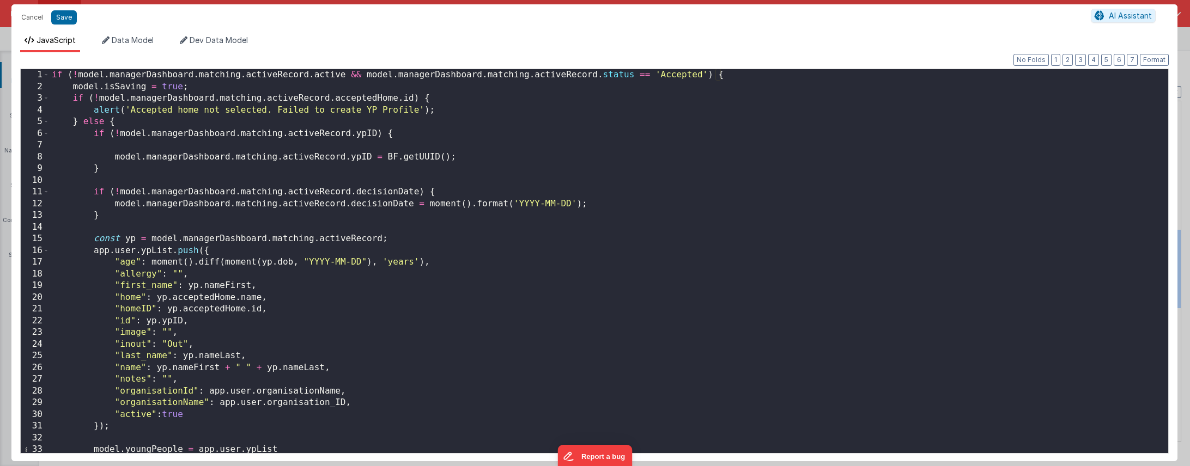
scroll to position [0, 0]
click at [68, 19] on button "Save" at bounding box center [64, 17] width 26 height 14
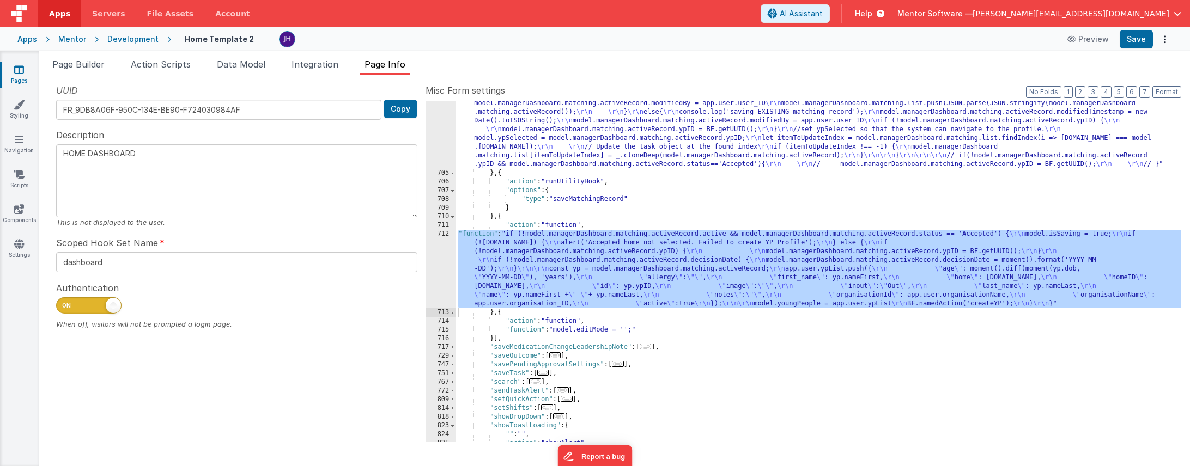
click at [641, 135] on div ""function" : "if (!model.managerDashboard.matching.activeRecord.id){ \r\n conso…" at bounding box center [818, 300] width 725 height 436
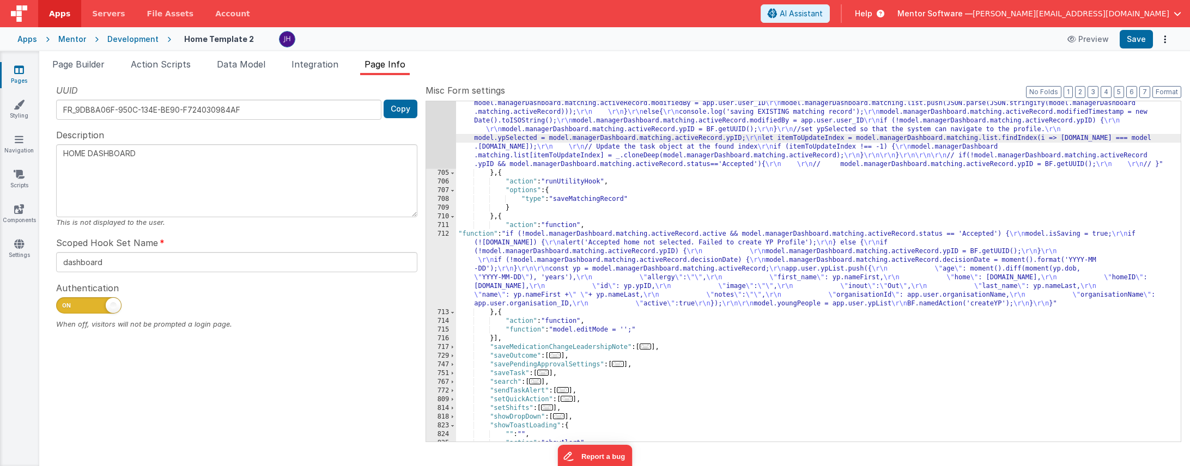
click at [436, 123] on div "704" at bounding box center [441, 125] width 30 height 87
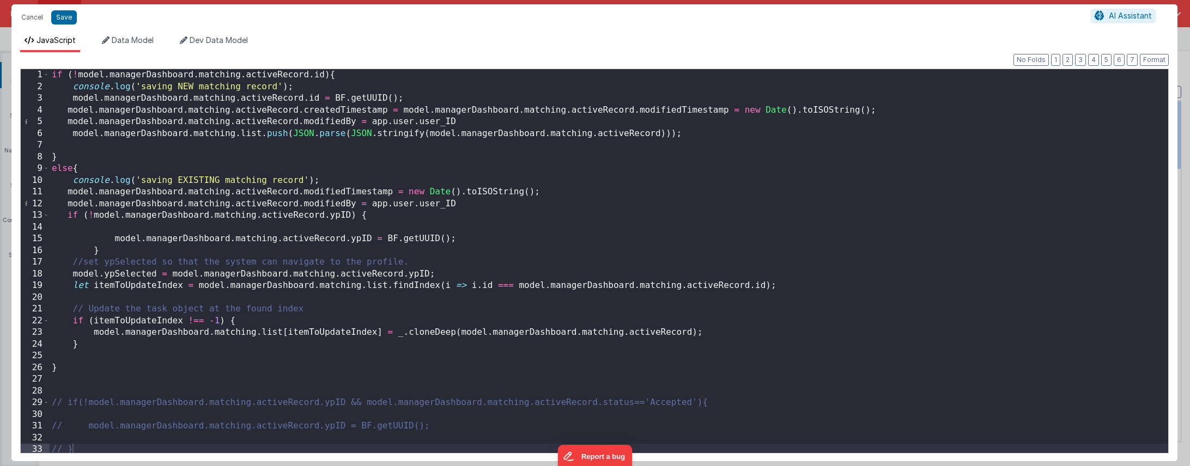
scroll to position [2, 0]
click at [32, 19] on button "Cancel" at bounding box center [32, 17] width 33 height 15
